Goal: Learn about a topic: Learn about a topic

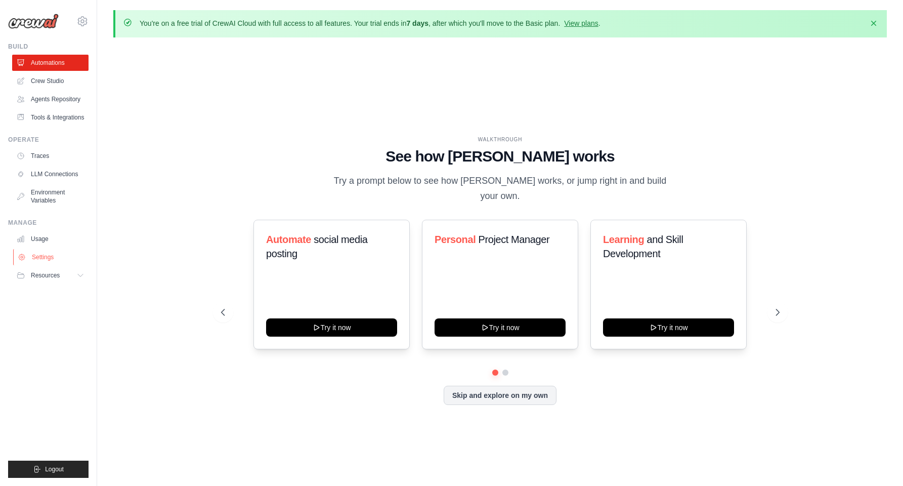
click at [51, 265] on link "Settings" at bounding box center [51, 257] width 76 height 16
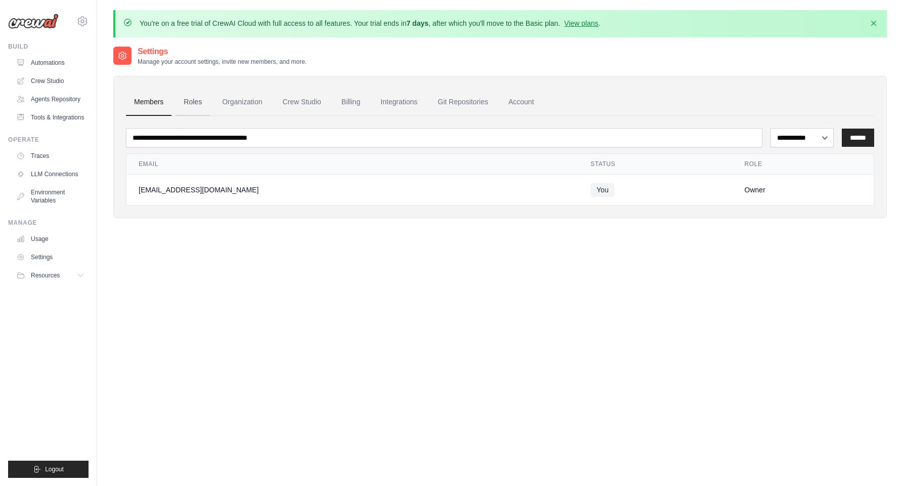
click at [196, 102] on link "Roles" at bounding box center [192, 102] width 34 height 27
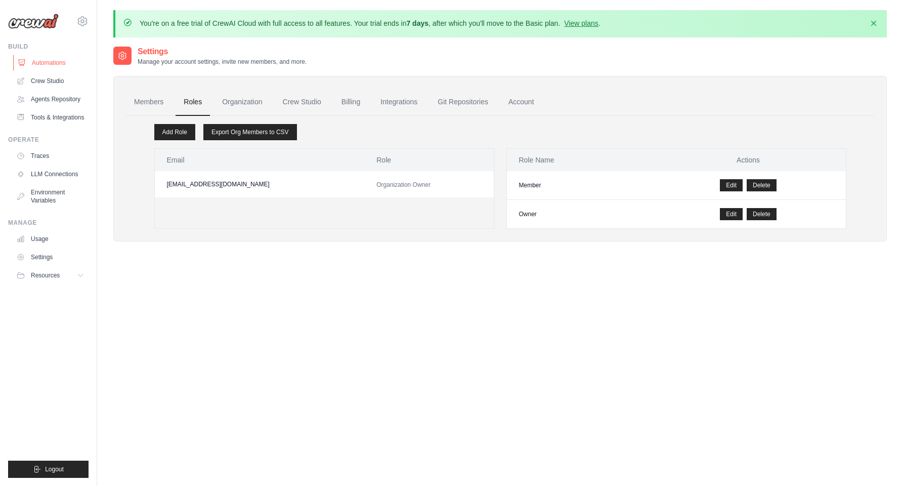
click at [57, 65] on link "Automations" at bounding box center [51, 63] width 76 height 16
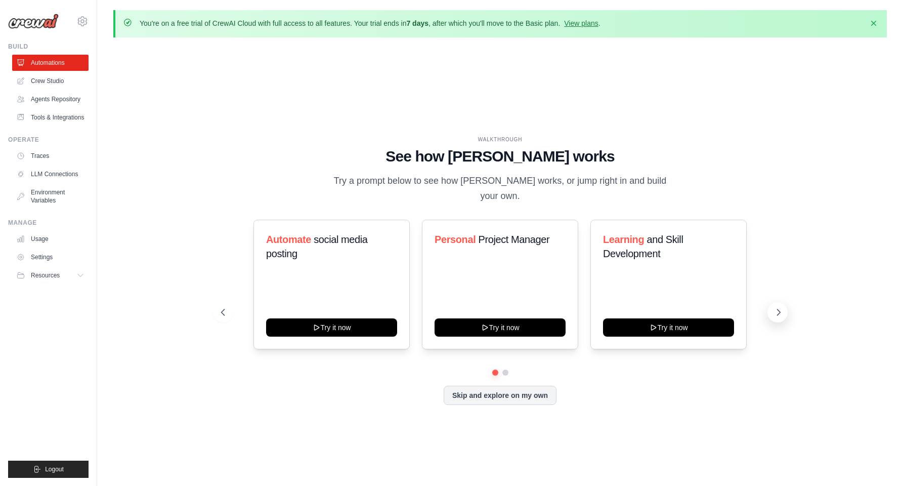
click at [777, 312] on icon at bounding box center [778, 312] width 10 height 10
click at [781, 317] on button at bounding box center [777, 312] width 20 height 20
click at [667, 244] on h3 "Learning and Skill Development" at bounding box center [668, 246] width 131 height 28
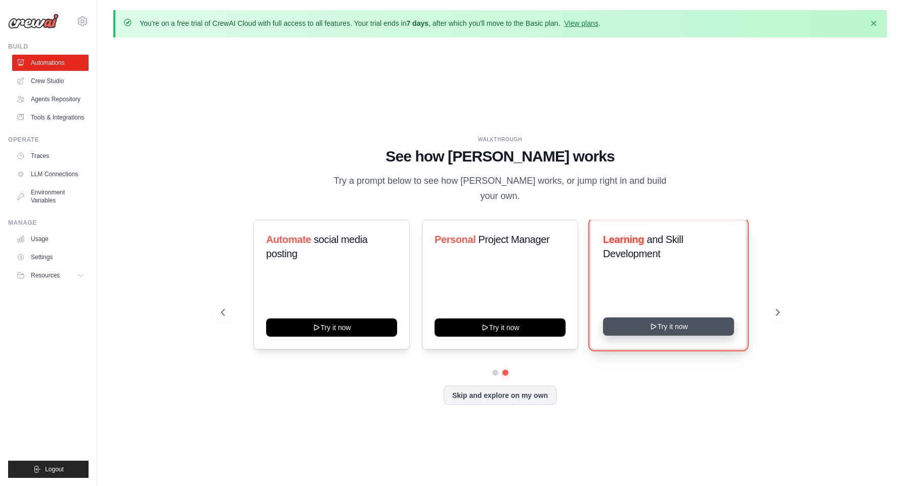
click at [669, 322] on button "Try it now" at bounding box center [668, 326] width 131 height 18
